Goal: Task Accomplishment & Management: Manage account settings

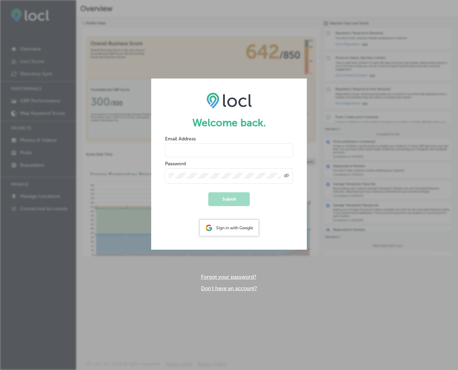
type input "[EMAIL_ADDRESS][DOMAIN_NAME]"
click at [226, 197] on button "Submit" at bounding box center [229, 199] width 42 height 14
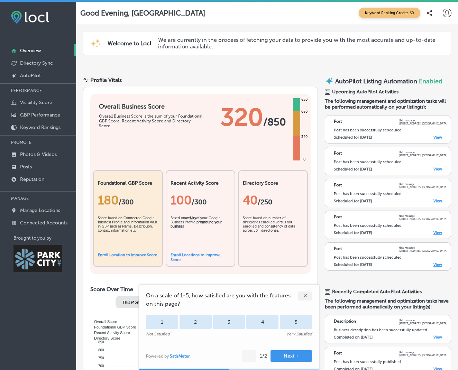
click at [303, 295] on div "✕" at bounding box center [305, 296] width 14 height 9
